Goal: Transaction & Acquisition: Purchase product/service

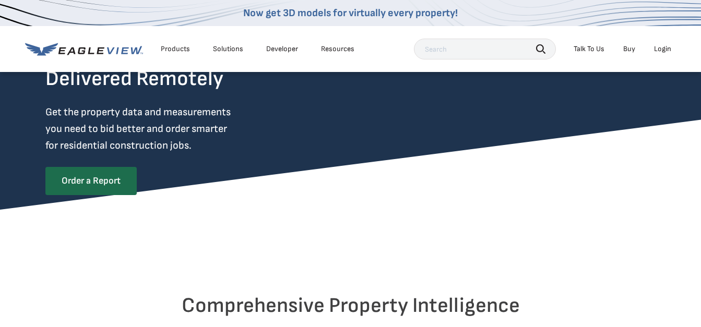
scroll to position [52, 0]
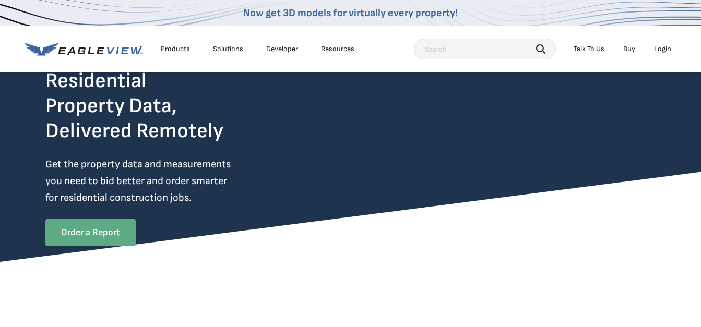
click at [104, 239] on link "Order a Report" at bounding box center [90, 232] width 90 height 27
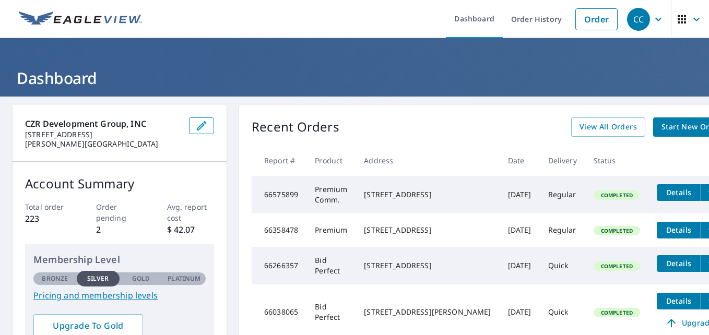
click at [661, 127] on span "Start New Order" at bounding box center [691, 127] width 61 height 13
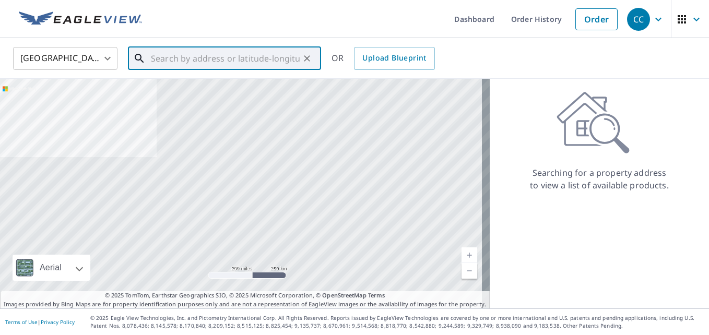
click at [215, 63] on input "text" at bounding box center [225, 58] width 149 height 29
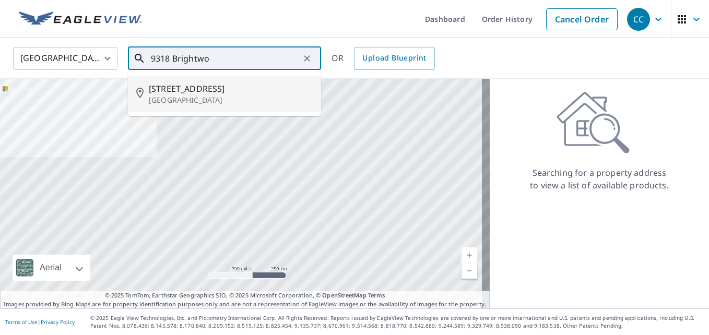
click at [216, 96] on p "[GEOGRAPHIC_DATA]" at bounding box center [231, 100] width 164 height 10
type input "[STREET_ADDRESS]"
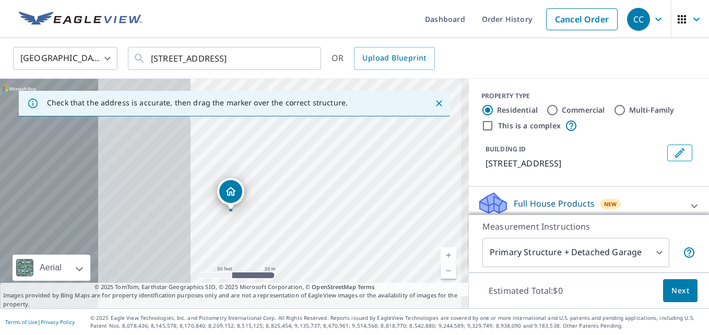
drag, startPoint x: 204, startPoint y: 202, endPoint x: 480, endPoint y: 182, distance: 277.4
click at [480, 182] on div "Check that the address is accurate, then drag the marker over the correct struc…" at bounding box center [354, 194] width 709 height 230
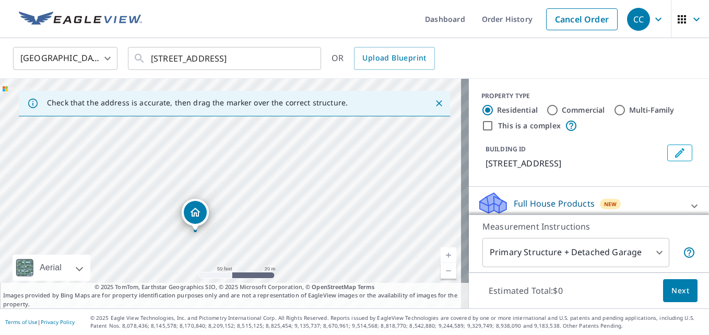
drag, startPoint x: 196, startPoint y: 208, endPoint x: 520, endPoint y: 203, distance: 323.7
click at [520, 203] on div "Check that the address is accurate, then drag the marker over the correct struc…" at bounding box center [354, 194] width 709 height 230
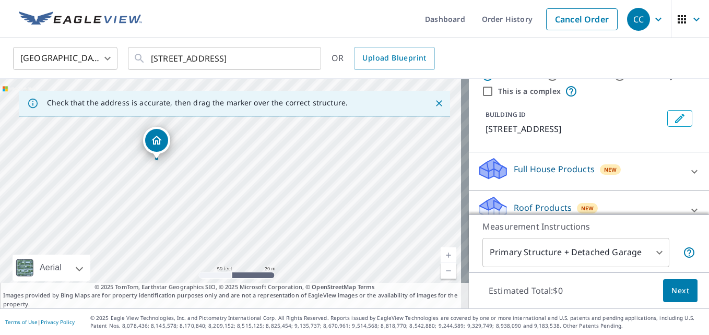
scroll to position [52, 0]
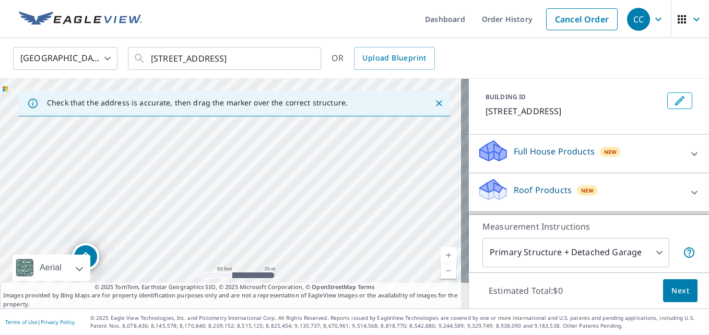
drag, startPoint x: 250, startPoint y: 161, endPoint x: 232, endPoint y: 231, distance: 72.2
click at [310, 246] on div "[STREET_ADDRESS]" at bounding box center [234, 194] width 469 height 230
drag, startPoint x: 107, startPoint y: 239, endPoint x: 412, endPoint y: 197, distance: 308.3
click at [412, 197] on div "[STREET_ADDRESS]" at bounding box center [234, 194] width 469 height 230
drag, startPoint x: 319, startPoint y: 216, endPoint x: 257, endPoint y: 203, distance: 63.5
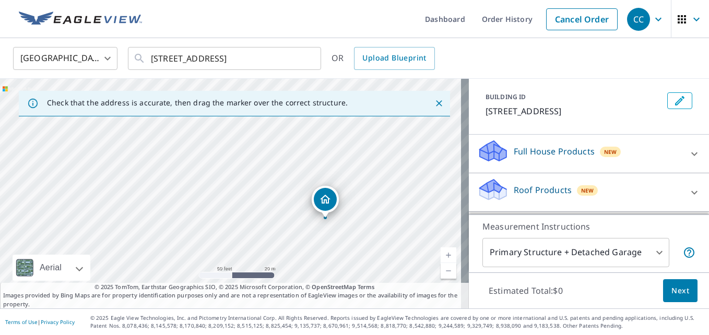
click at [257, 203] on div "[STREET_ADDRESS]" at bounding box center [234, 194] width 469 height 230
drag, startPoint x: 305, startPoint y: 223, endPoint x: 303, endPoint y: 197, distance: 26.2
click at [303, 197] on div "[STREET_ADDRESS]" at bounding box center [234, 194] width 469 height 230
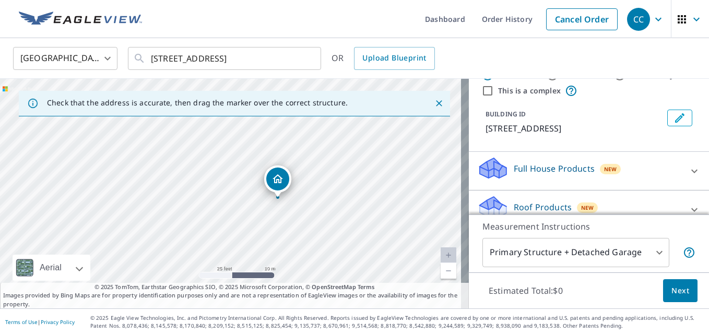
scroll to position [87, 0]
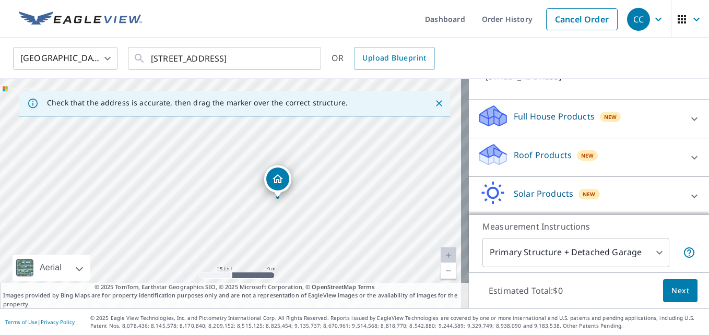
click at [688, 164] on icon at bounding box center [694, 157] width 13 height 13
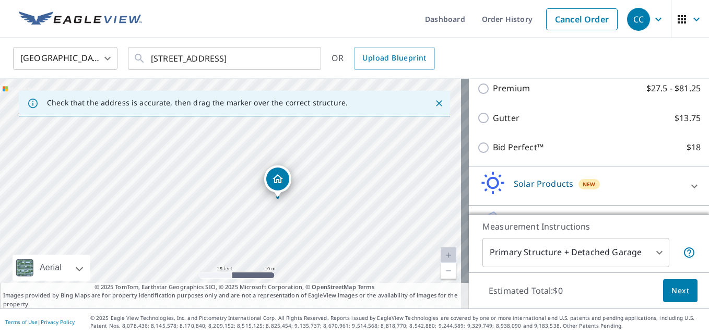
scroll to position [192, 0]
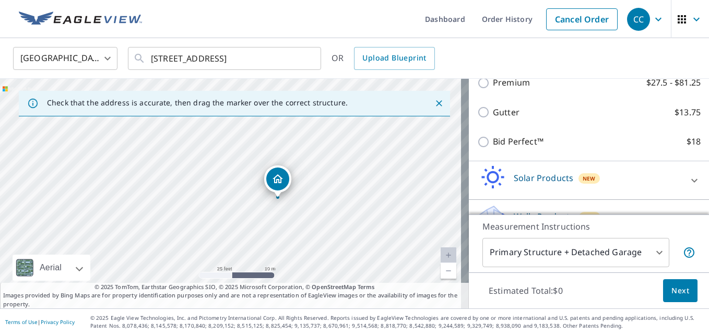
click at [477, 89] on input "Premium $27.5 - $81.25" at bounding box center [485, 83] width 16 height 13
checkbox input "true"
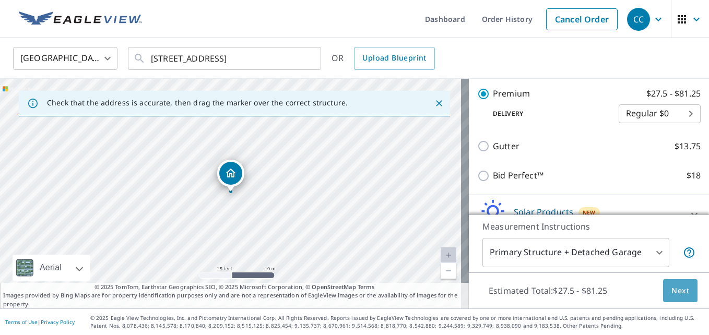
click at [671, 291] on span "Next" at bounding box center [680, 291] width 18 height 13
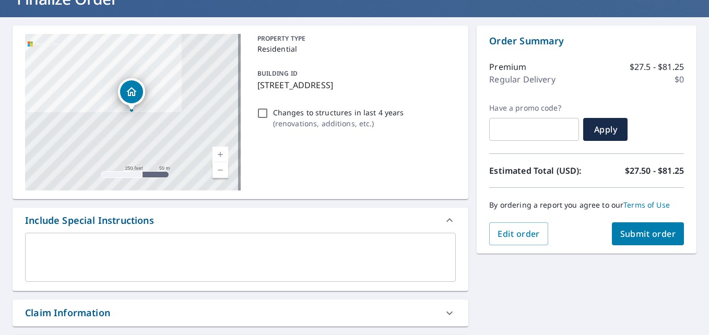
scroll to position [104, 0]
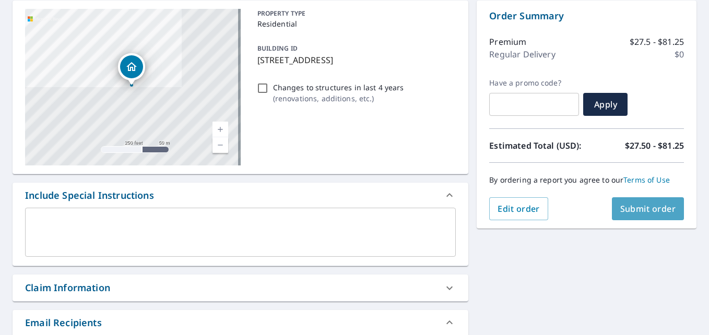
click at [623, 204] on span "Submit order" at bounding box center [648, 208] width 56 height 11
